Goal: Transaction & Acquisition: Subscribe to service/newsletter

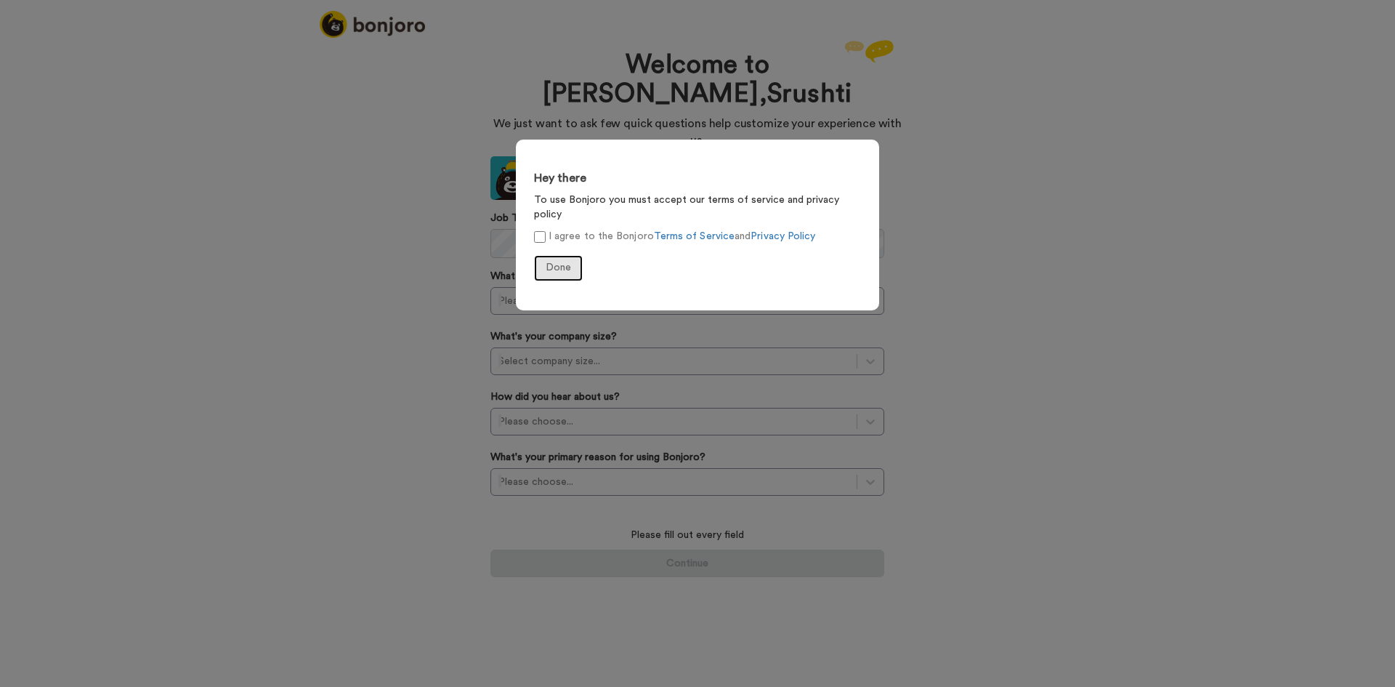
click at [554, 262] on span "Done" at bounding box center [558, 267] width 25 height 10
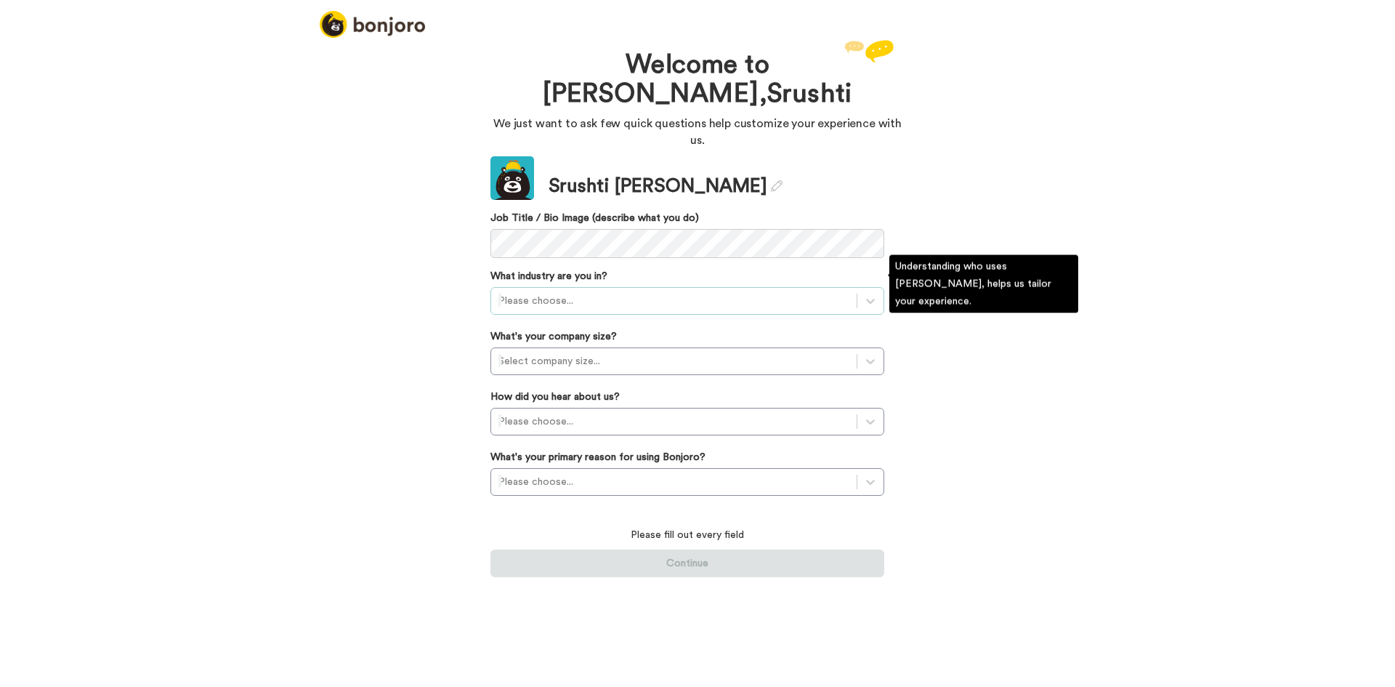
click at [577, 292] on div at bounding box center [673, 300] width 351 height 17
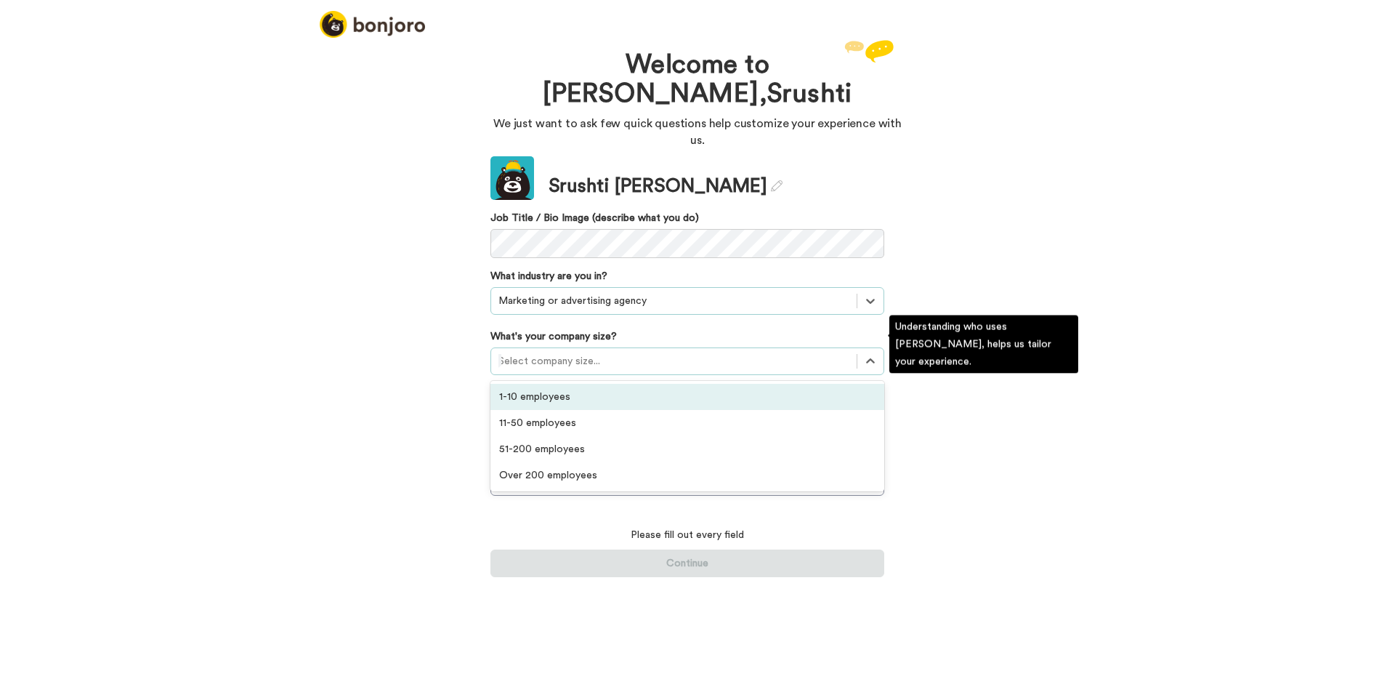
click at [648, 352] on div at bounding box center [673, 360] width 351 height 17
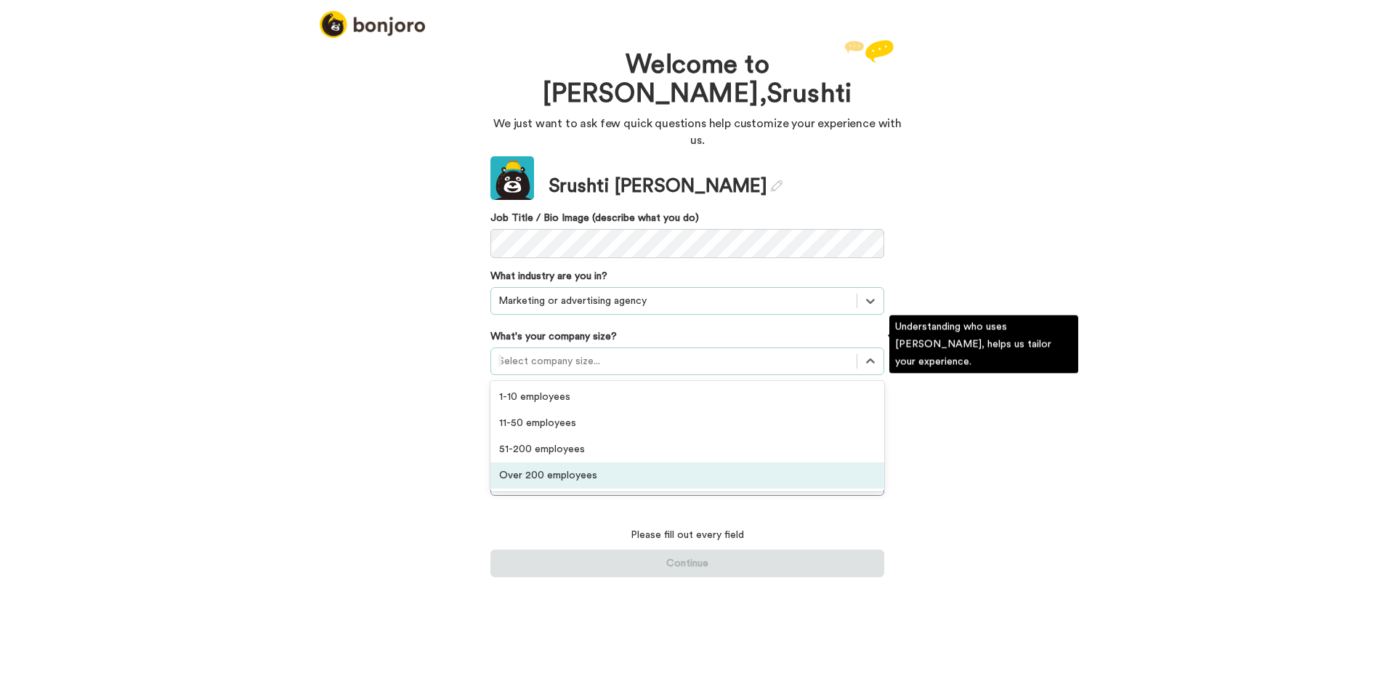
click at [604, 462] on div "Over 200 employees" at bounding box center [687, 475] width 394 height 26
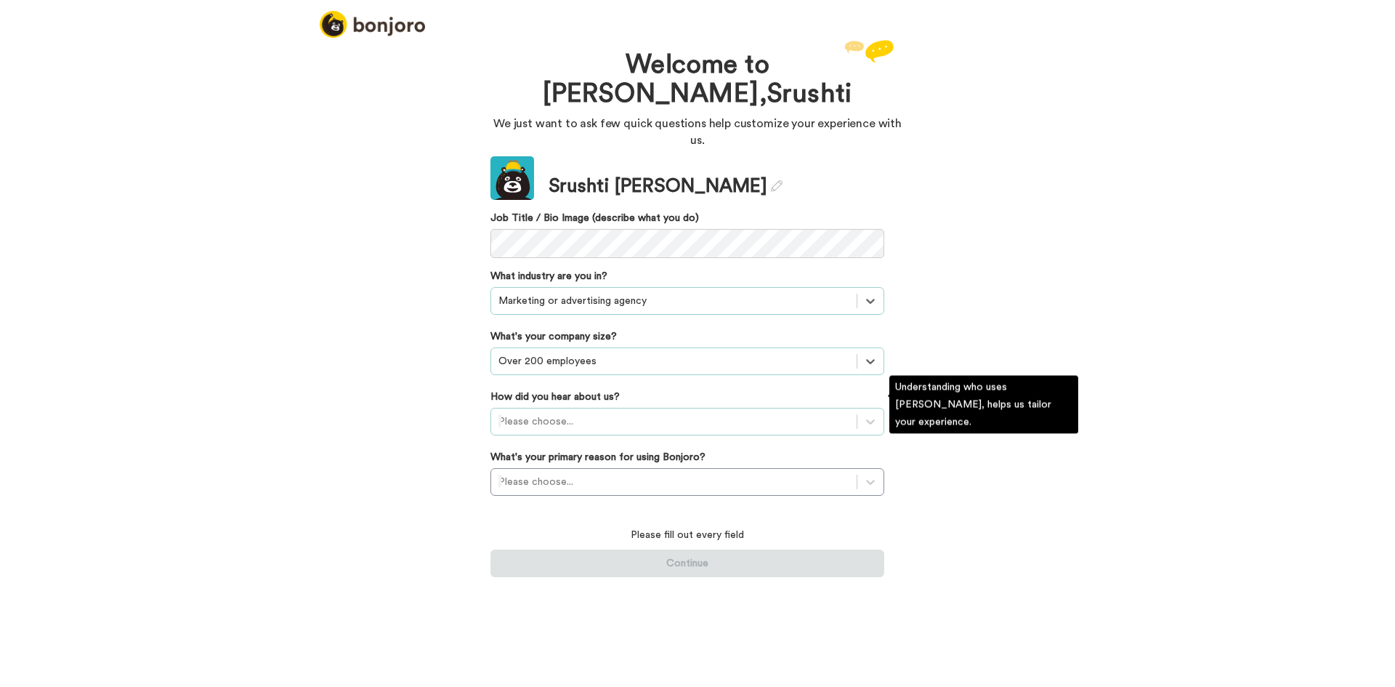
click at [586, 413] on div at bounding box center [673, 421] width 351 height 17
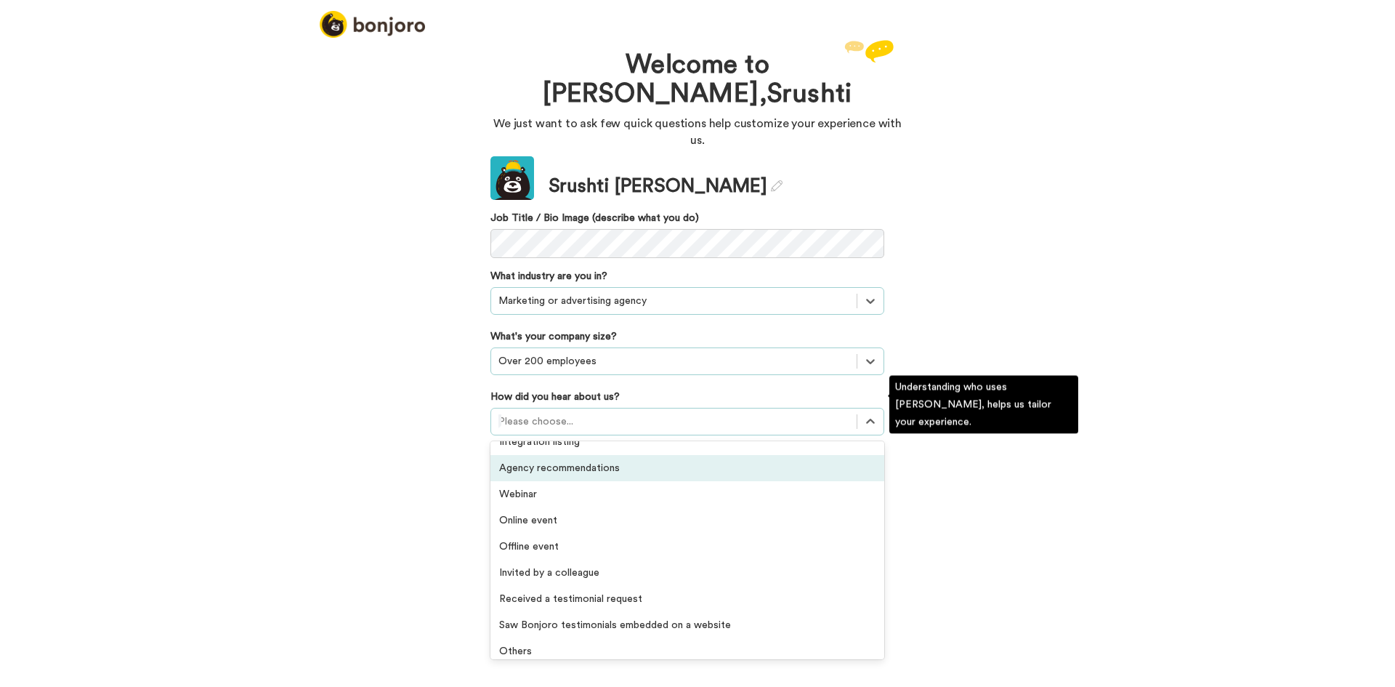
scroll to position [311, 0]
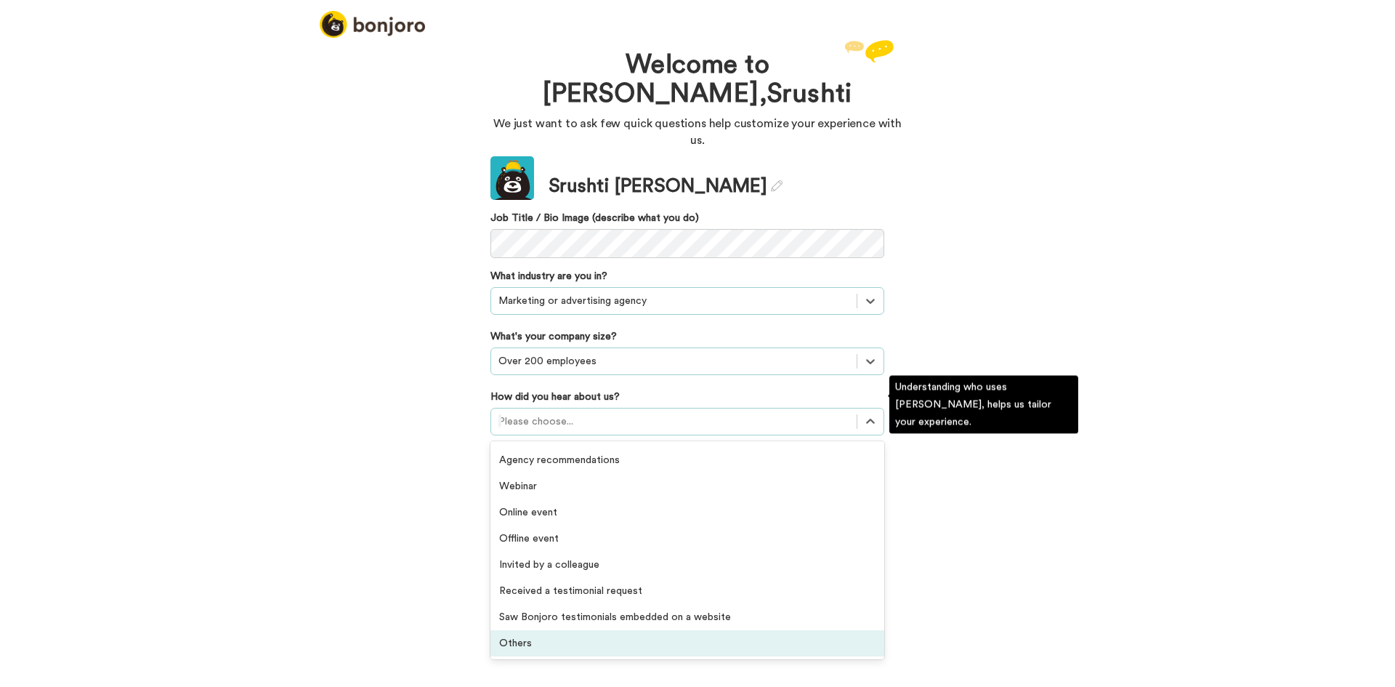
click at [557, 631] on div "Others" at bounding box center [687, 643] width 394 height 26
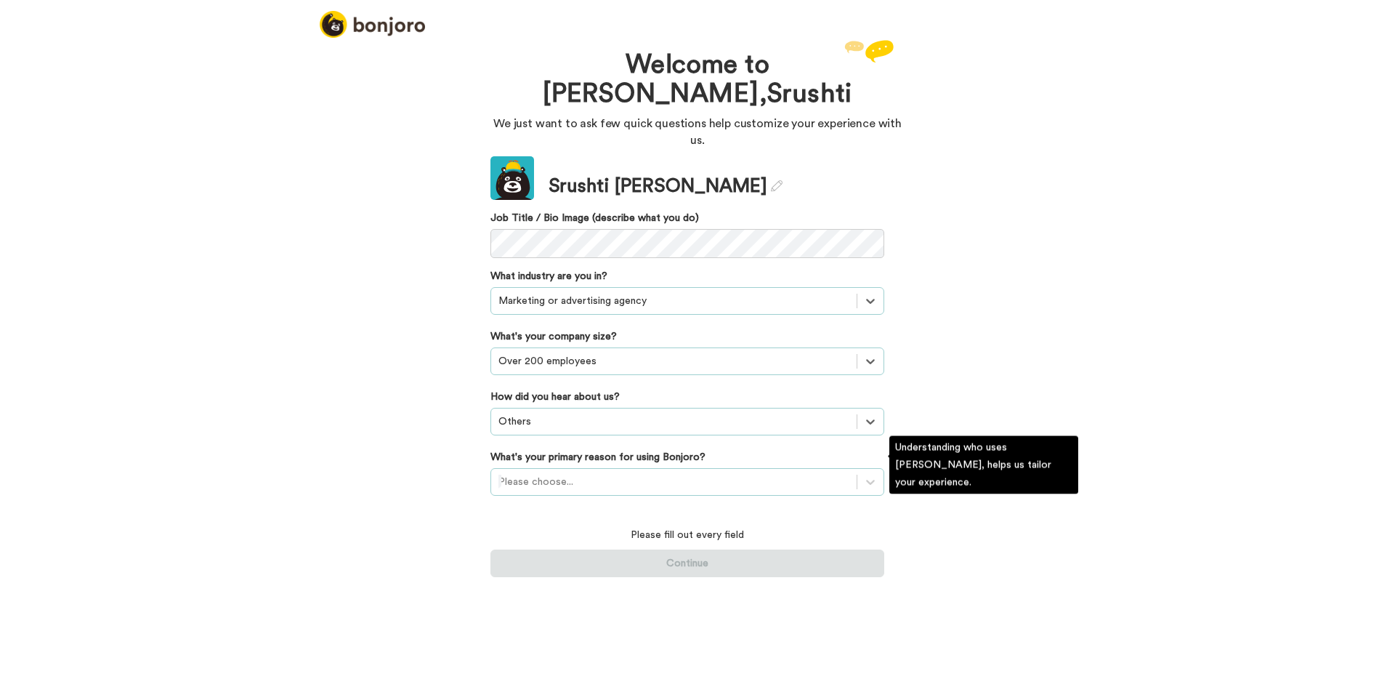
click at [582, 473] on div at bounding box center [673, 481] width 351 height 17
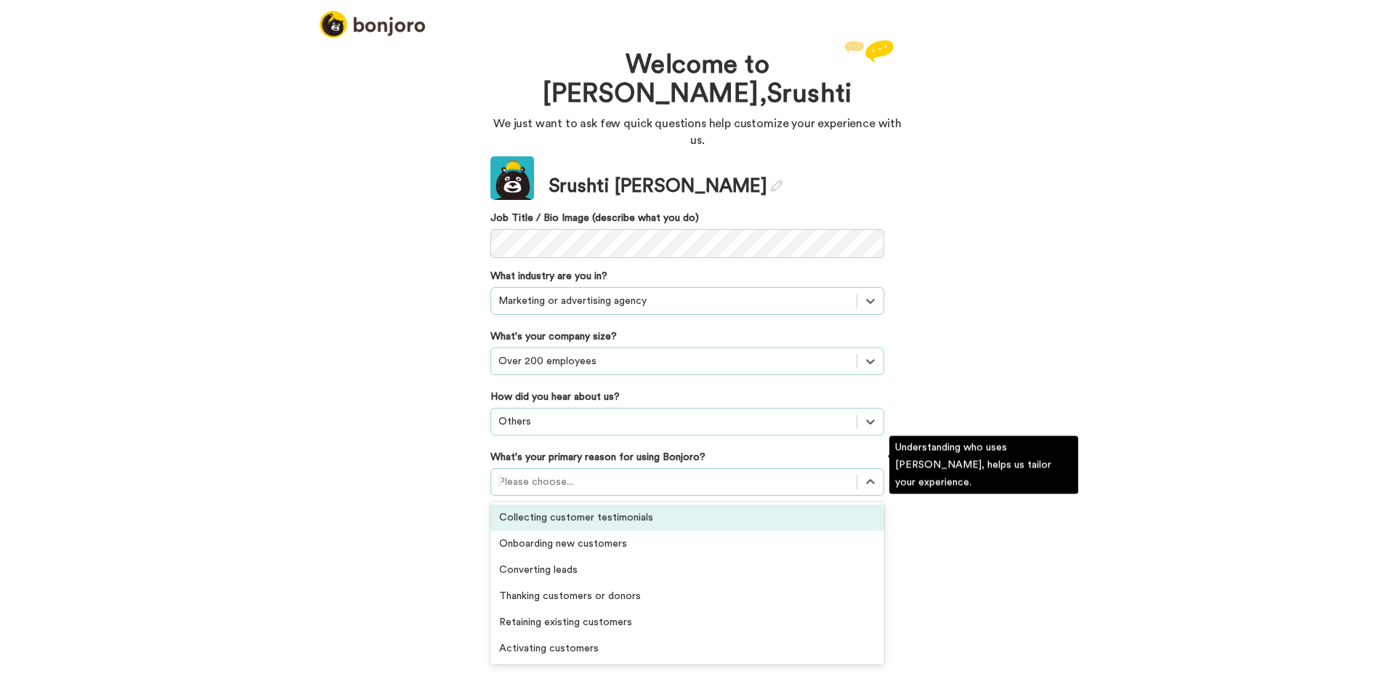
click at [387, 480] on div "Welcome to [PERSON_NAME] We just want to ask few quick questions help customize…" at bounding box center [697, 361] width 1395 height 650
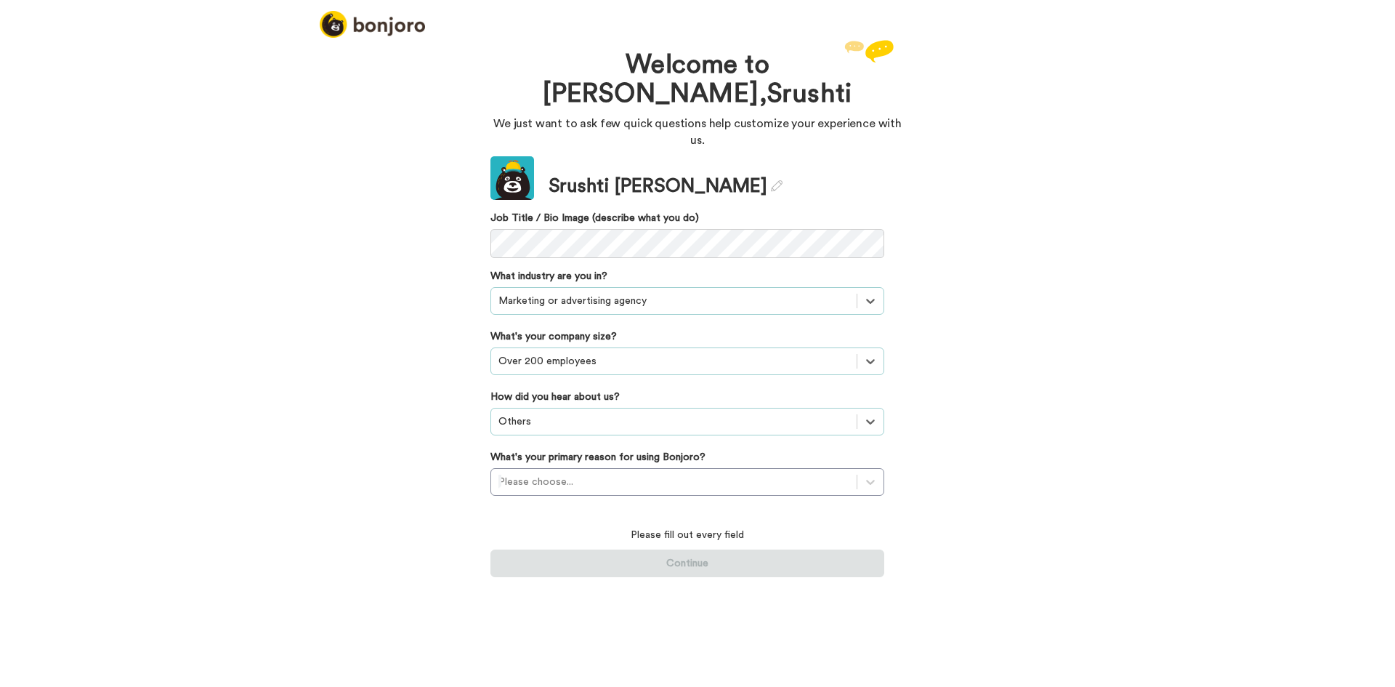
click at [885, 477] on div "Welcome to [PERSON_NAME] We just want to ask few quick questions help customize…" at bounding box center [698, 308] width 436 height 544
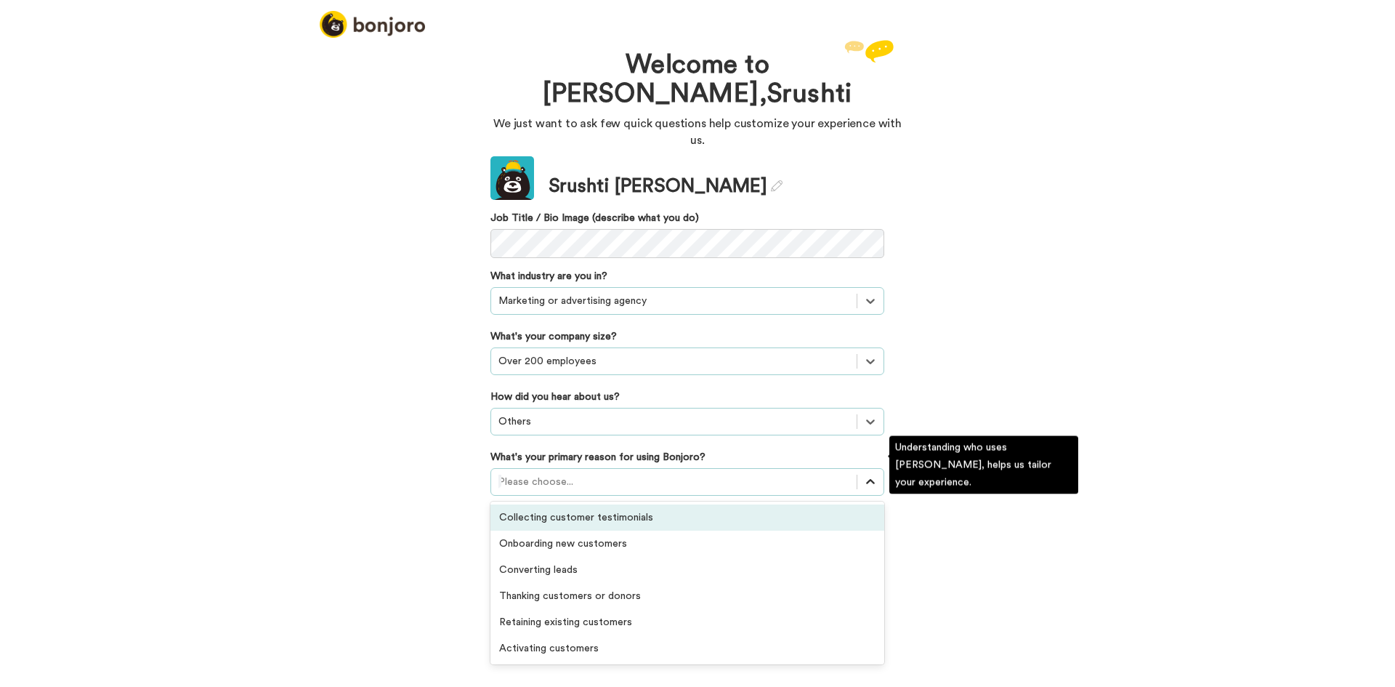
click at [873, 474] on div at bounding box center [870, 482] width 26 height 26
click at [648, 504] on div "Collecting customer testimonials" at bounding box center [687, 517] width 394 height 26
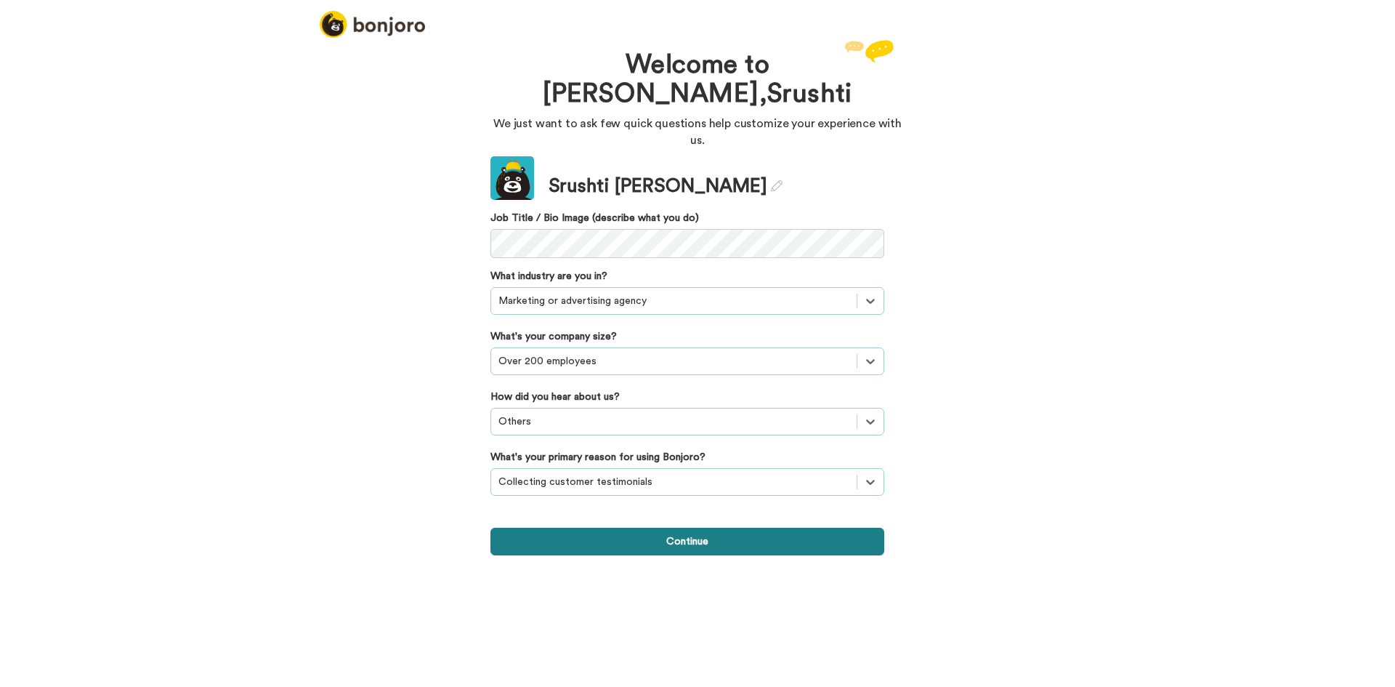
click at [604, 529] on button "Continue" at bounding box center [687, 541] width 394 height 28
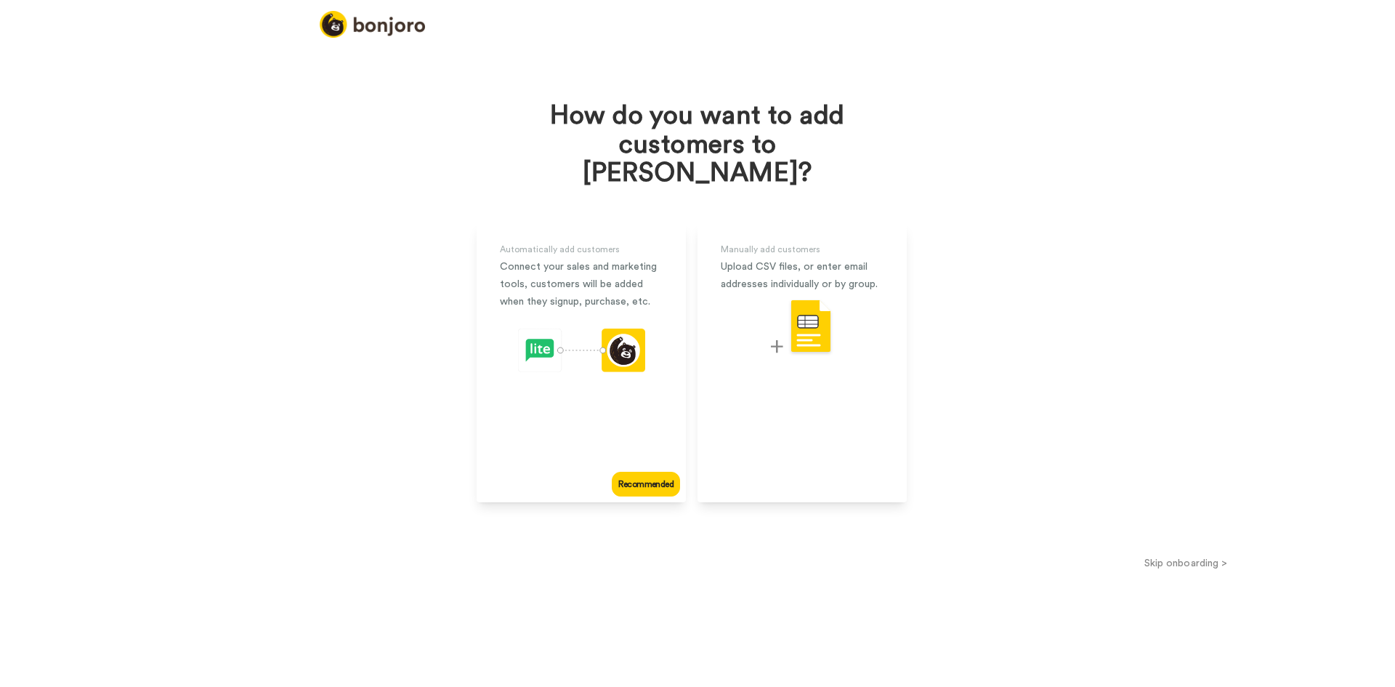
click at [1178, 555] on button "Skip onboarding >" at bounding box center [1185, 562] width 418 height 15
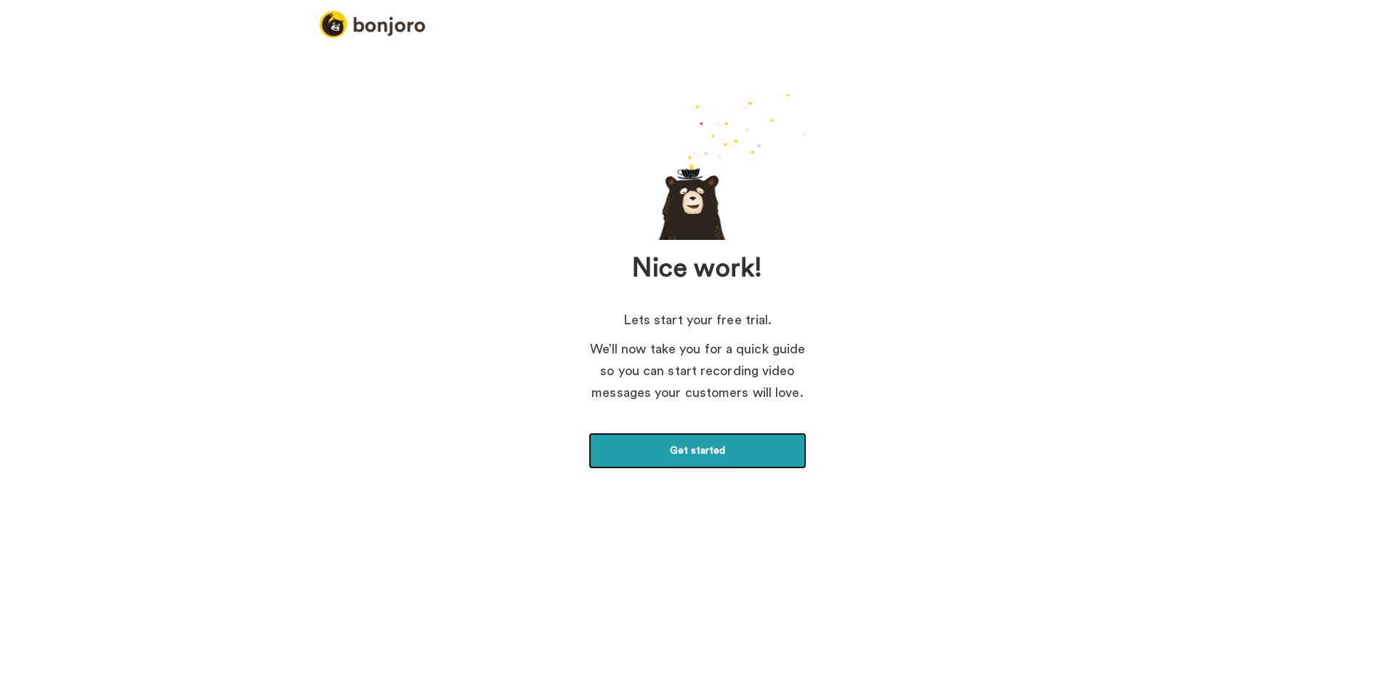
click at [661, 436] on link "Get started" at bounding box center [698, 450] width 218 height 36
